Goal: Task Accomplishment & Management: Manage account settings

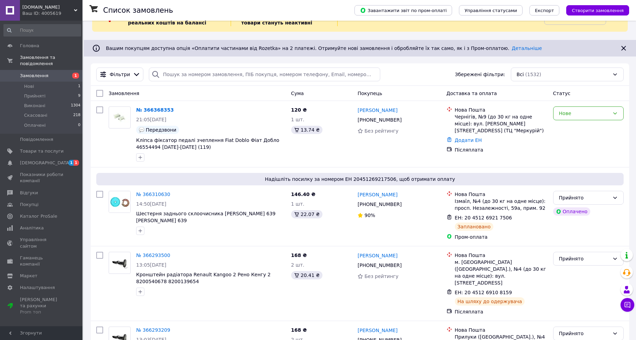
scroll to position [38, 0]
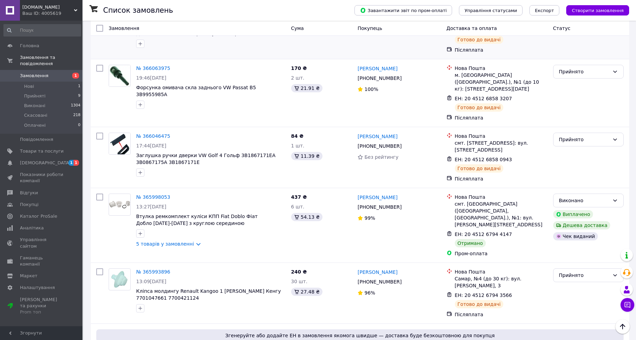
scroll to position [420, 0]
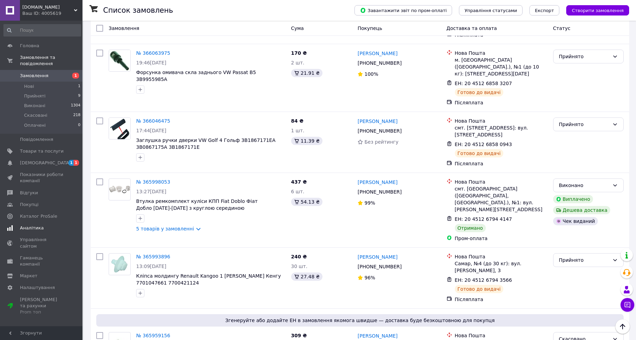
click at [46, 160] on span "[DEMOGRAPHIC_DATA]" at bounding box center [42, 163] width 44 height 6
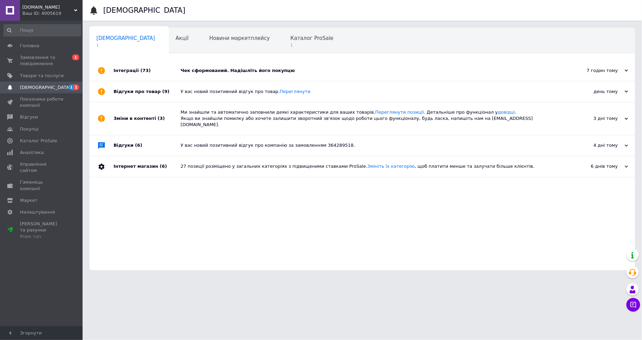
click at [293, 71] on div "Чек сформований. Надішліть його покупцю" at bounding box center [370, 70] width 379 height 6
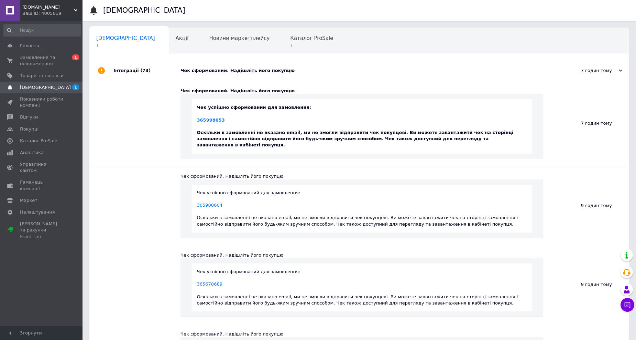
click at [291, 68] on div "Чек сформований. Надішліть його покупцю" at bounding box center [367, 70] width 373 height 6
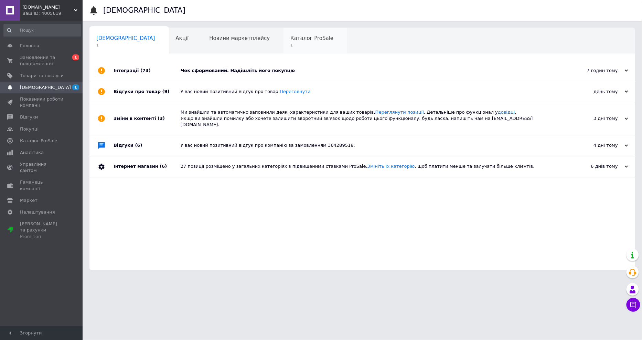
click at [283, 50] on div "Каталог ProSale 1" at bounding box center [315, 41] width 64 height 26
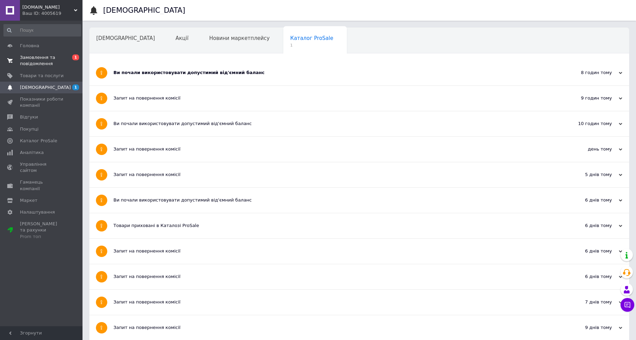
click at [32, 57] on span "Замовлення та повідомлення" at bounding box center [42, 60] width 44 height 12
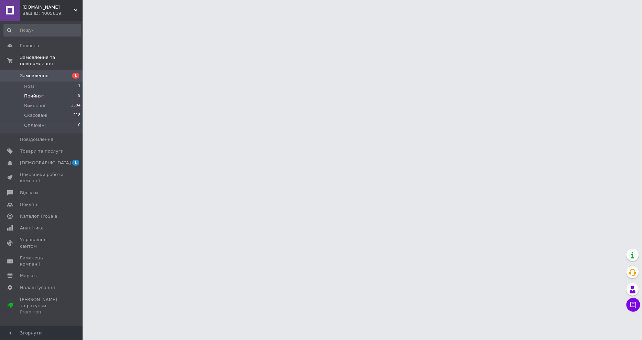
click at [46, 91] on li "Прийняті 9" at bounding box center [42, 96] width 85 height 10
